Goal: Transaction & Acquisition: Purchase product/service

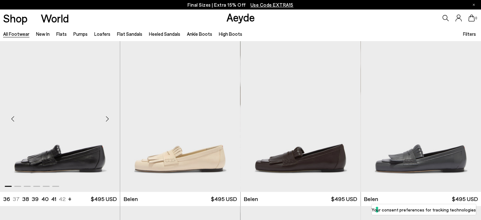
scroll to position [32, 0]
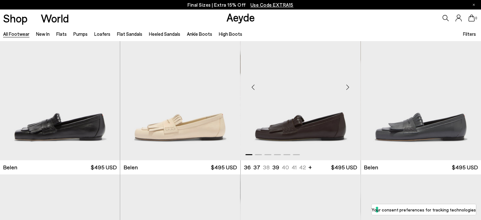
click at [299, 136] on img "1 / 6" at bounding box center [301, 84] width 120 height 151
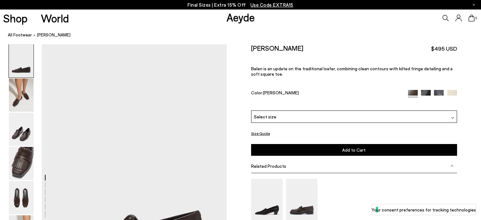
click at [451, 119] on img at bounding box center [452, 117] width 3 height 3
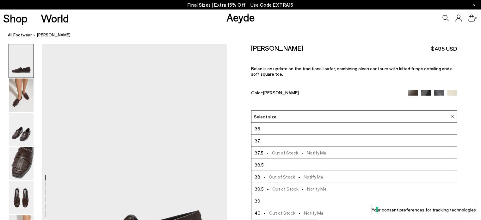
click at [279, 152] on span "- Out of Stock - Notify Me" at bounding box center [295, 153] width 63 height 8
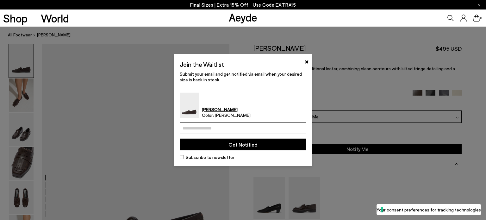
click at [235, 144] on button "Get Notified" at bounding box center [243, 145] width 127 height 12
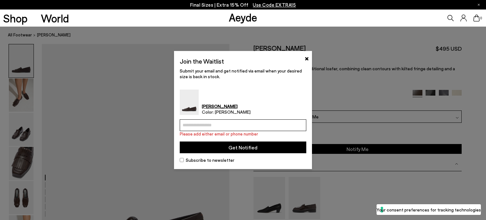
click at [198, 126] on input "email" at bounding box center [243, 125] width 127 height 12
type input "**********"
drag, startPoint x: 213, startPoint y: 149, endPoint x: 216, endPoint y: 149, distance: 3.5
click at [213, 149] on button "Get Notified" at bounding box center [243, 147] width 127 height 12
click at [244, 145] on button "Get Notified" at bounding box center [243, 147] width 127 height 12
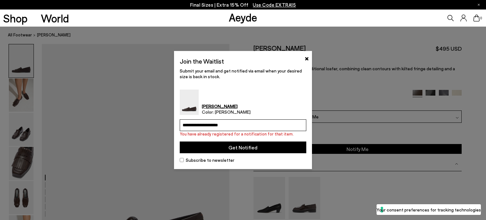
click at [307, 58] on button "×" at bounding box center [307, 58] width 4 height 8
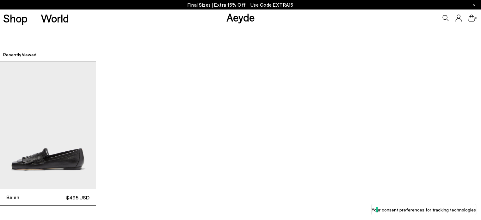
scroll to position [1678, 0]
